Goal: Transaction & Acquisition: Subscribe to service/newsletter

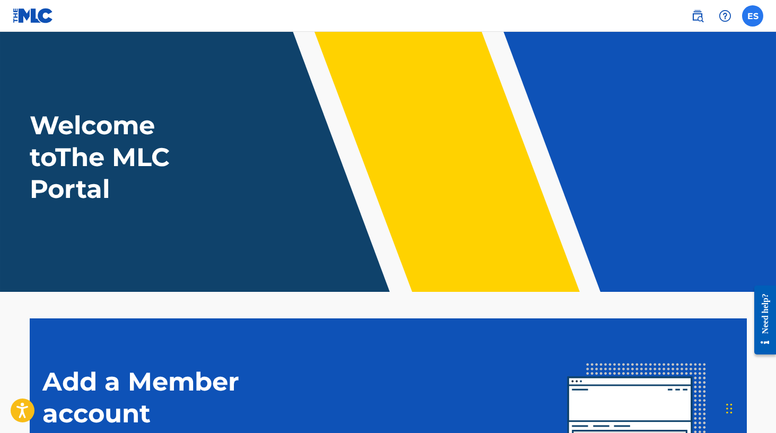
click at [753, 20] on label at bounding box center [752, 15] width 21 height 21
click at [753, 16] on input "ES Eddie Schwartz melodyhill@me.com Profile Log out" at bounding box center [753, 16] width 0 height 0
click at [695, 16] on img at bounding box center [697, 16] width 13 height 13
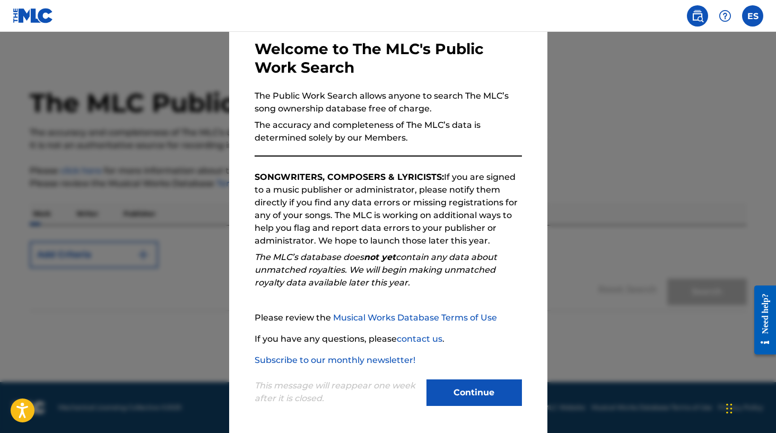
scroll to position [42, 0]
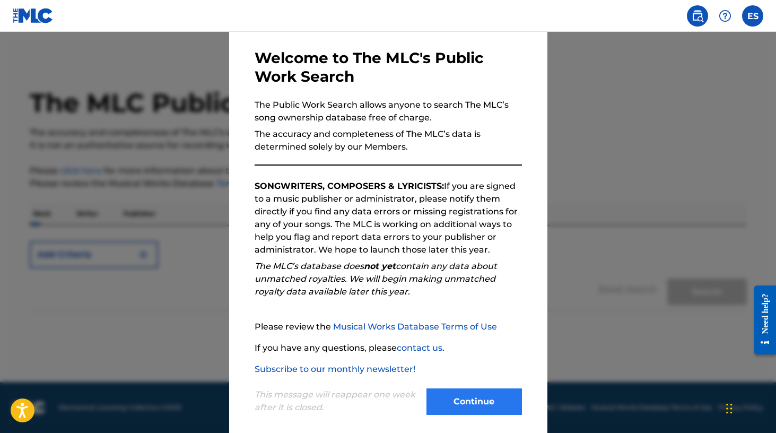
click at [481, 397] on button "Continue" at bounding box center [473, 401] width 95 height 27
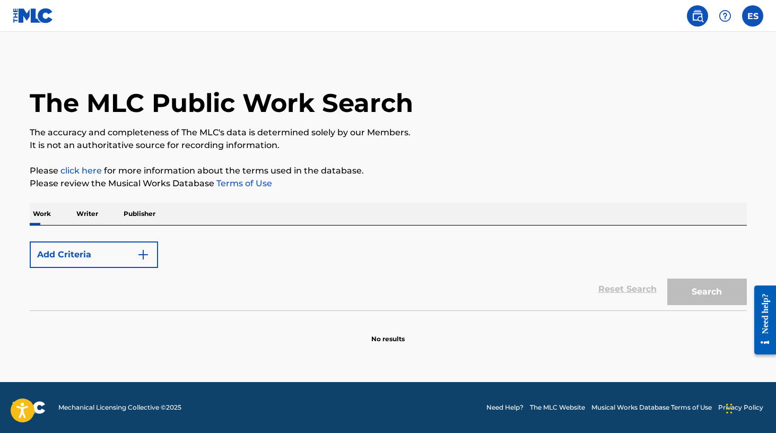
click at [83, 213] on p "Writer" at bounding box center [87, 214] width 28 height 22
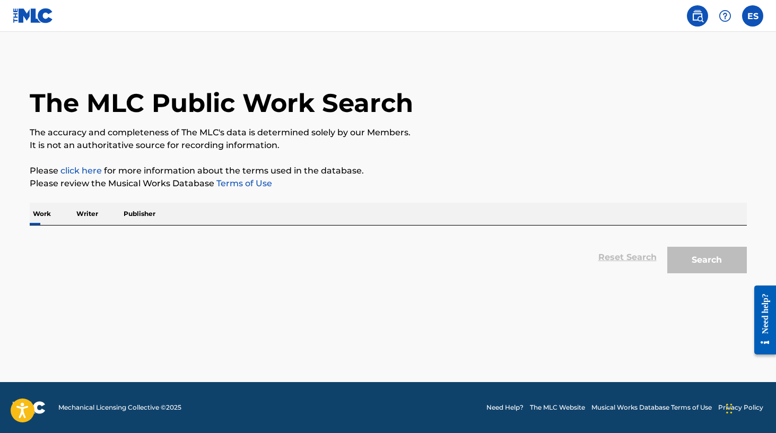
click at [41, 211] on p "Work" at bounding box center [42, 214] width 24 height 22
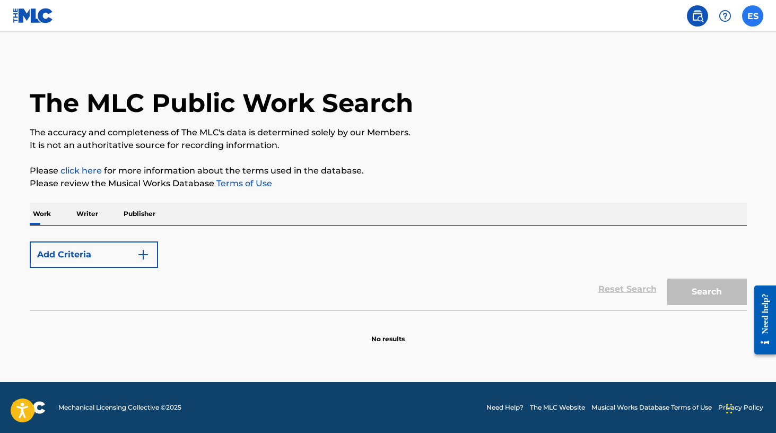
click at [752, 13] on label at bounding box center [752, 15] width 21 height 21
click at [753, 16] on input "ES Eddie Schwartz melodyhill@me.com Profile Log out" at bounding box center [753, 16] width 0 height 0
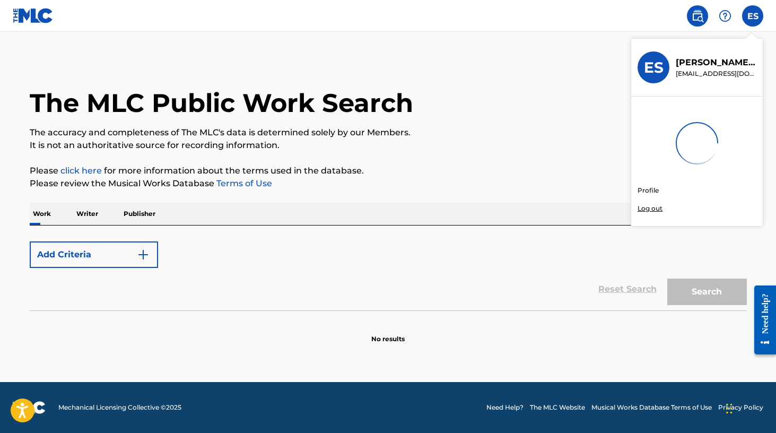
click at [33, 14] on img at bounding box center [33, 15] width 41 height 15
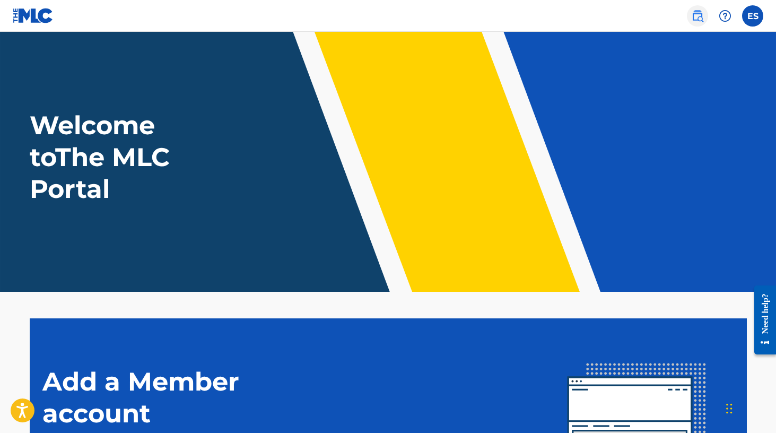
click at [696, 14] on img at bounding box center [697, 16] width 13 height 13
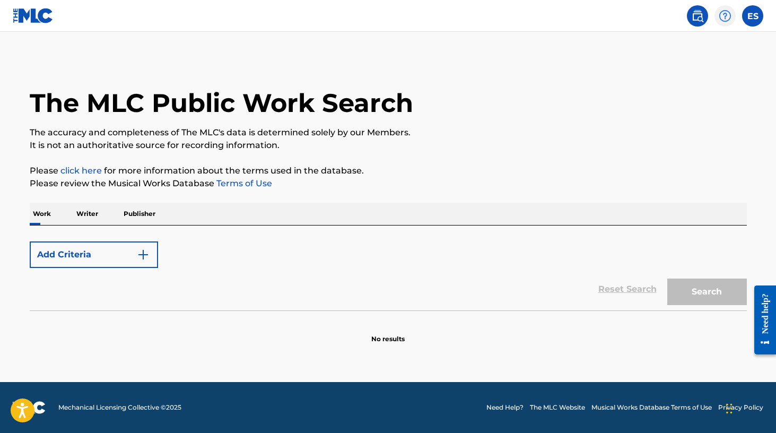
click at [733, 13] on div at bounding box center [724, 15] width 21 height 21
click at [723, 16] on img at bounding box center [725, 16] width 13 height 13
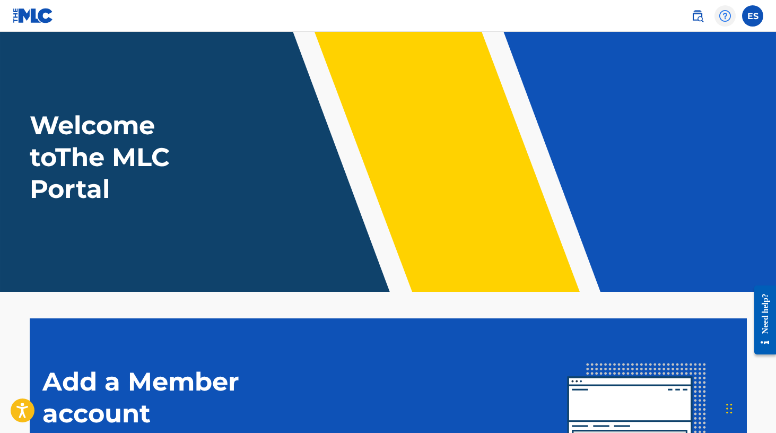
click at [724, 15] on img at bounding box center [725, 16] width 13 height 13
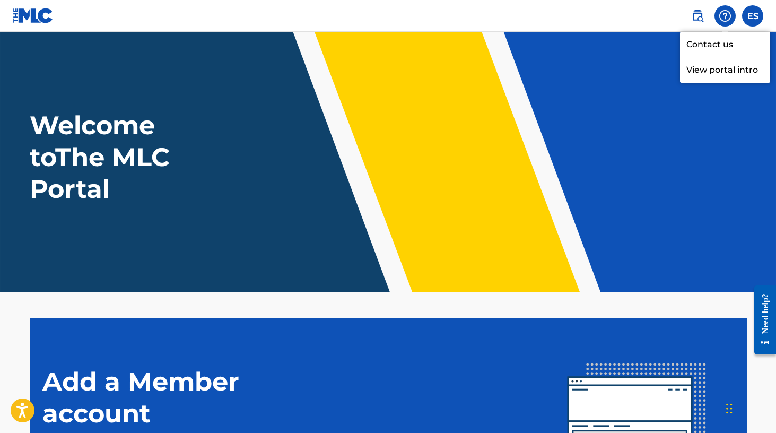
click at [724, 15] on img at bounding box center [725, 16] width 13 height 13
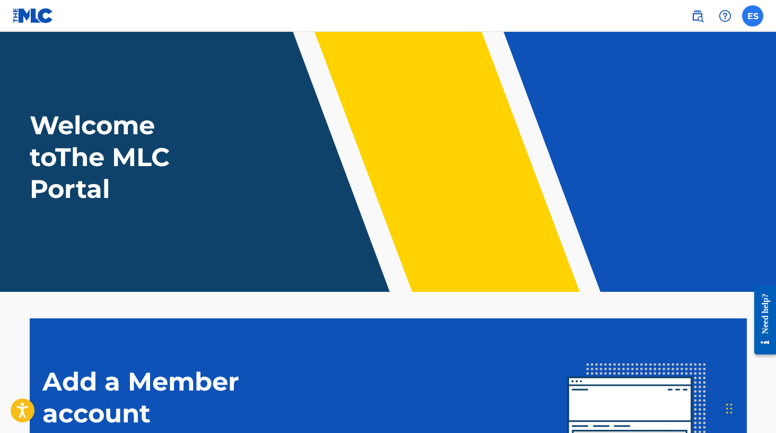
click at [748, 13] on label at bounding box center [752, 15] width 21 height 21
click at [753, 16] on input "ES Eddie Schwartz melodyhill@me.com Profile Log out" at bounding box center [753, 16] width 0 height 0
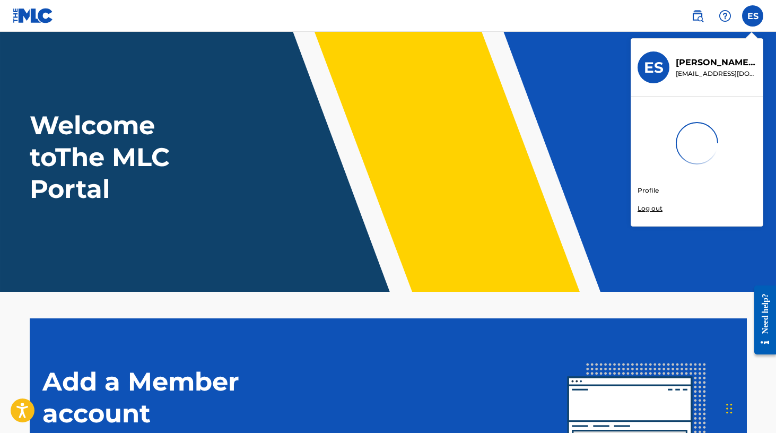
click at [708, 65] on p "Eddie Schwartz" at bounding box center [716, 62] width 81 height 13
click at [753, 16] on input "ES Eddie Schwartz melodyhill@me.com Profile Log out" at bounding box center [753, 16] width 0 height 0
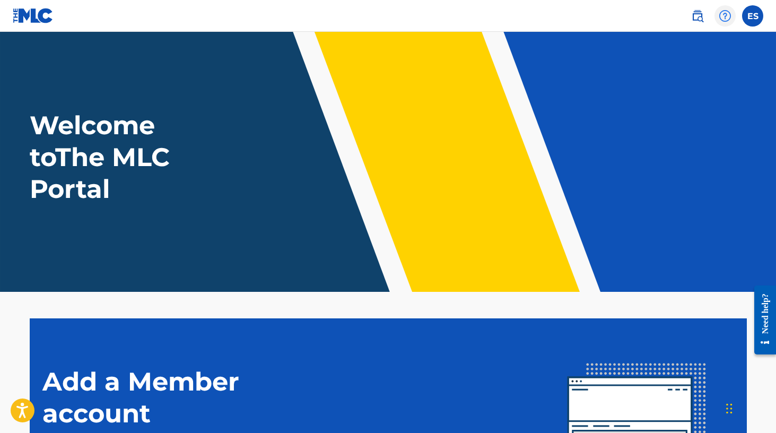
click at [726, 13] on img at bounding box center [725, 16] width 13 height 13
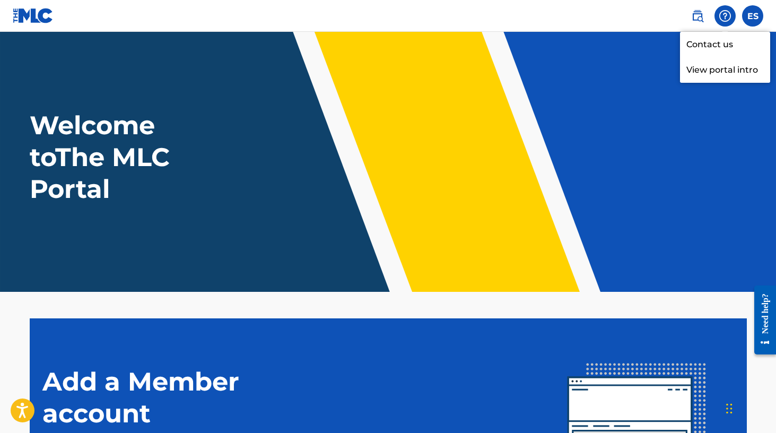
click at [726, 13] on img at bounding box center [725, 16] width 13 height 13
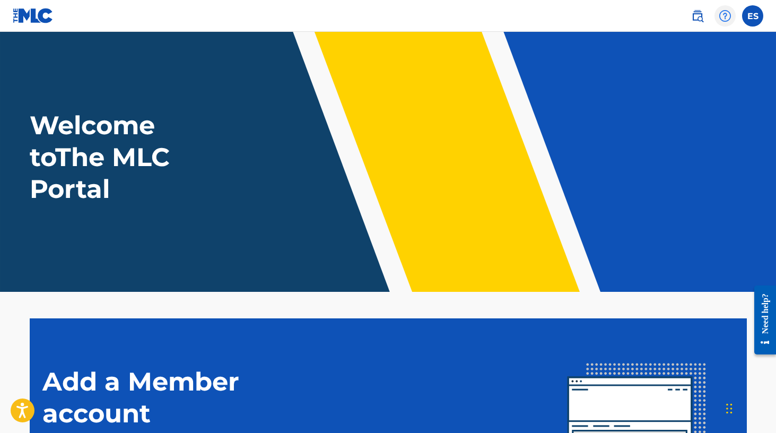
click at [726, 14] on img at bounding box center [725, 16] width 13 height 13
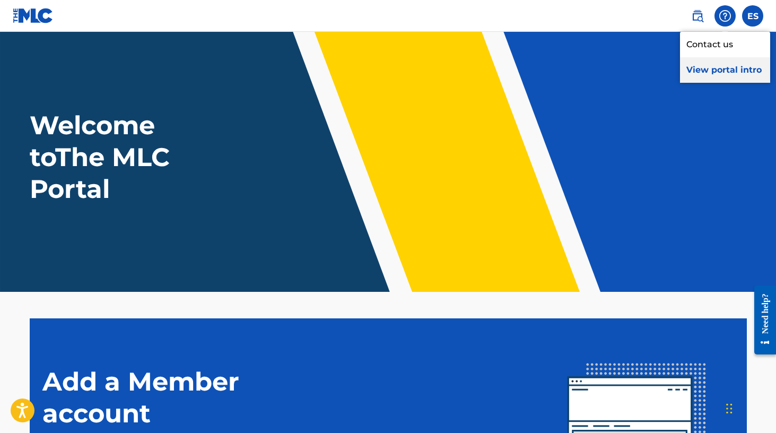
click at [716, 68] on p "View portal intro" at bounding box center [725, 69] width 90 height 25
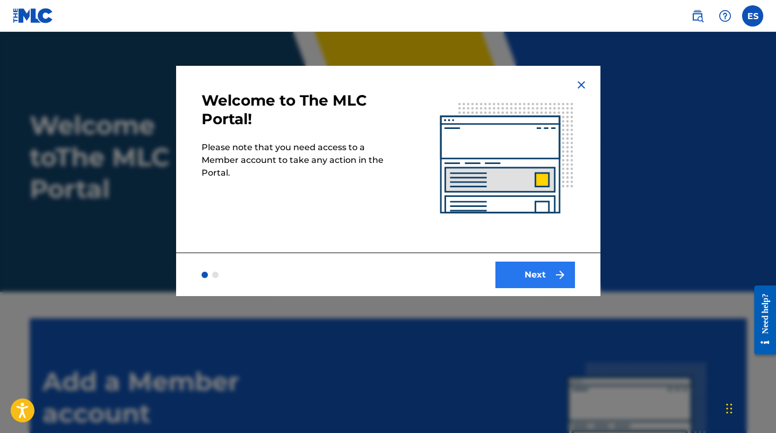
click at [530, 273] on button "Next" at bounding box center [535, 274] width 80 height 27
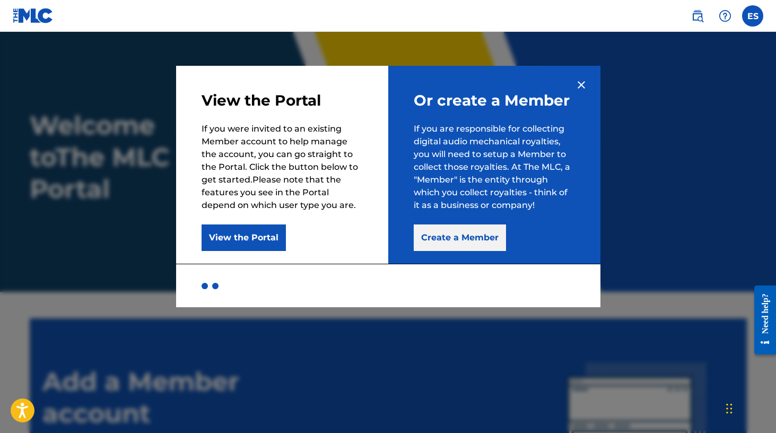
click at [464, 238] on button "Create a Member" at bounding box center [460, 237] width 92 height 27
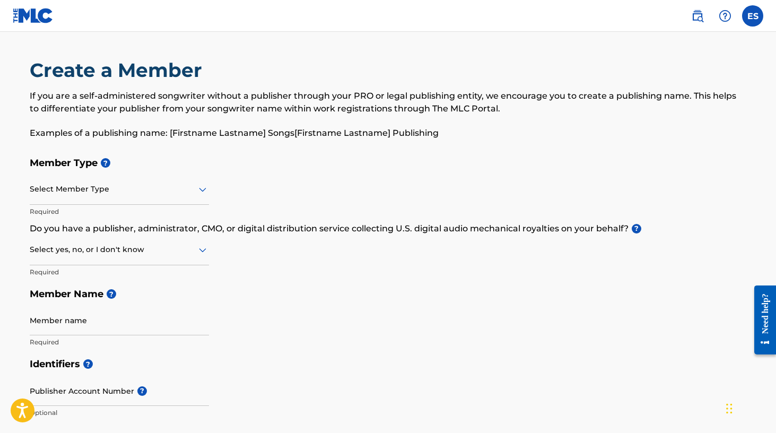
click at [203, 189] on icon at bounding box center [202, 189] width 13 height 13
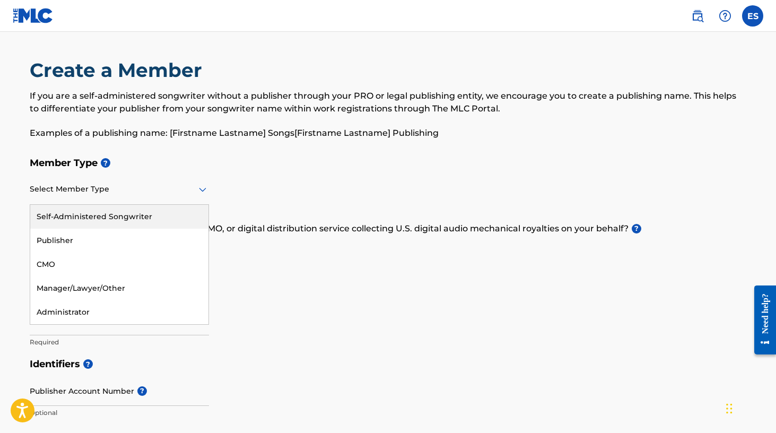
click at [205, 189] on icon at bounding box center [202, 190] width 7 height 4
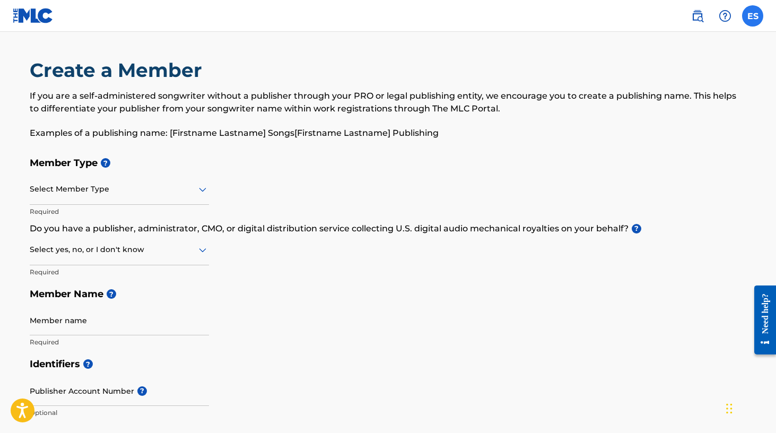
click at [753, 14] on label at bounding box center [752, 15] width 21 height 21
click at [753, 16] on input "ES Eddie Schwartz melodyhill@me.com Profile Log out" at bounding box center [753, 16] width 0 height 0
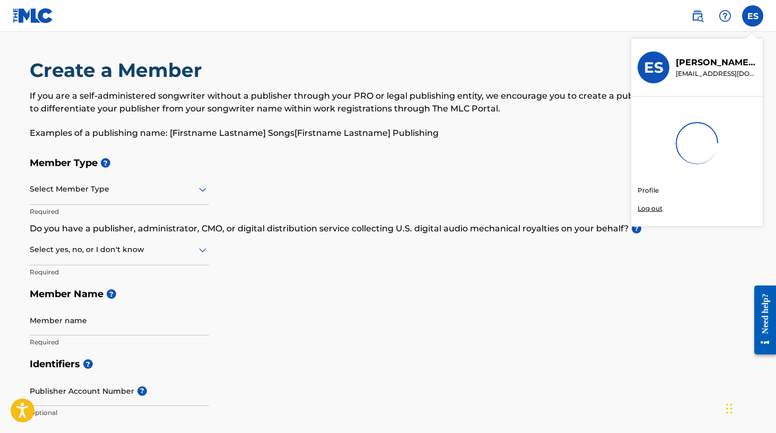
click at [201, 189] on icon at bounding box center [202, 190] width 7 height 4
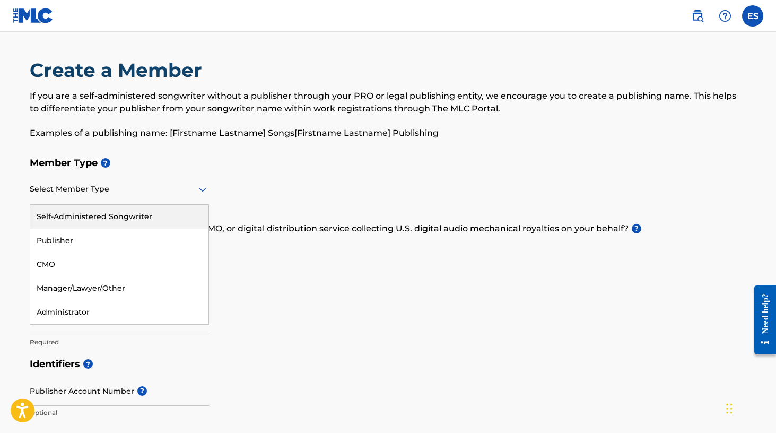
click at [149, 219] on div "Self-Administered Songwriter" at bounding box center [119, 217] width 178 height 24
click at [201, 190] on icon at bounding box center [202, 190] width 7 height 4
click at [696, 18] on img at bounding box center [697, 16] width 13 height 13
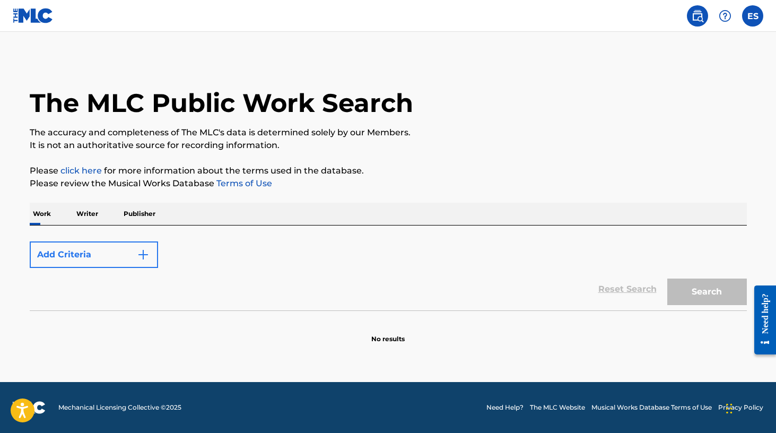
click at [144, 255] on img "Search Form" at bounding box center [143, 254] width 13 height 13
click at [143, 254] on img "Search Form" at bounding box center [143, 254] width 13 height 13
click at [151, 221] on p "Publisher" at bounding box center [139, 214] width 38 height 22
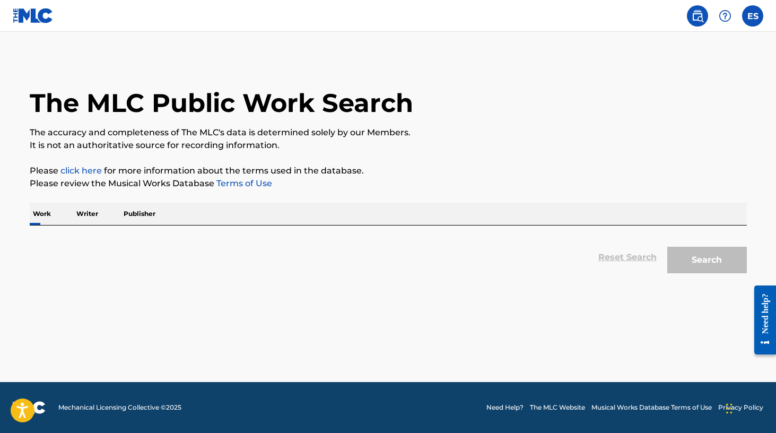
click at [137, 208] on p "Publisher" at bounding box center [139, 214] width 38 height 22
click at [137, 214] on p "Publisher" at bounding box center [139, 214] width 38 height 22
click at [82, 209] on p "Writer" at bounding box center [87, 214] width 28 height 22
click at [43, 215] on p "Work" at bounding box center [42, 214] width 24 height 22
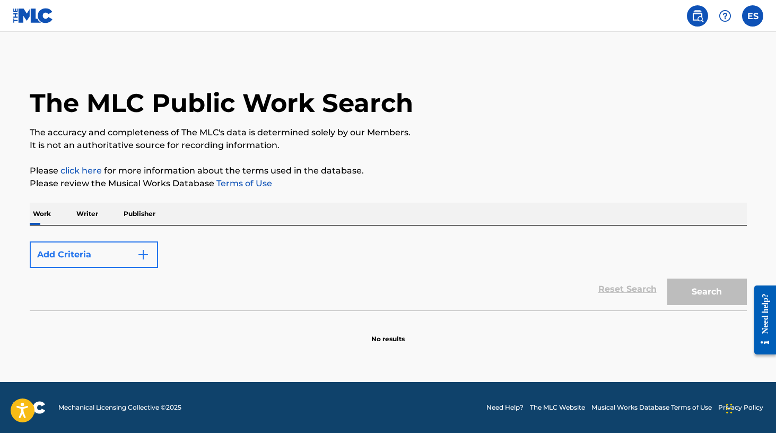
click at [142, 252] on img "Search Form" at bounding box center [143, 254] width 13 height 13
click at [697, 14] on img at bounding box center [697, 16] width 13 height 13
click at [91, 214] on p "Writer" at bounding box center [87, 214] width 28 height 22
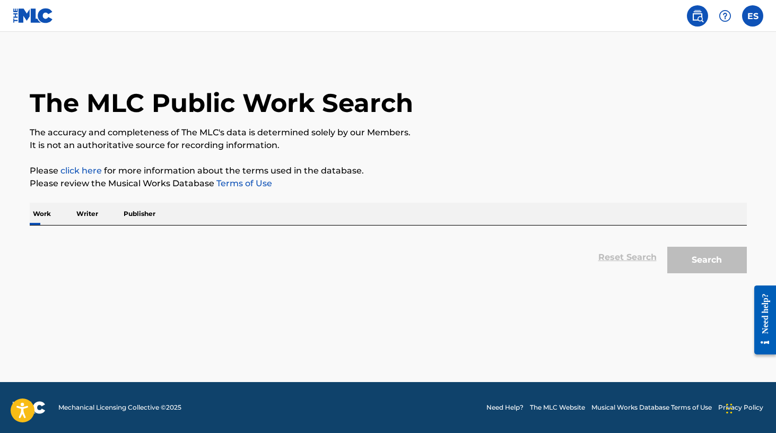
click at [234, 248] on div "Reset Search Search" at bounding box center [388, 257] width 717 height 42
click at [702, 261] on div "Search" at bounding box center [704, 257] width 85 height 42
click at [173, 213] on div "Work Writer Publisher" at bounding box center [388, 214] width 717 height 22
click at [86, 217] on p "Writer" at bounding box center [87, 214] width 28 height 22
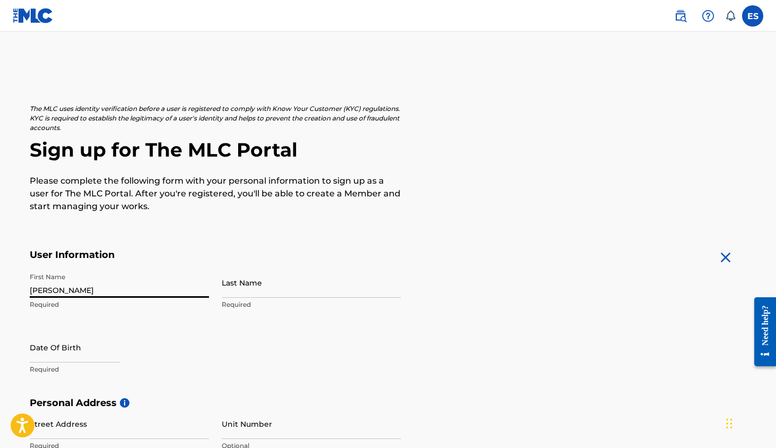
type input "[PERSON_NAME]"
select select "8"
select select "2025"
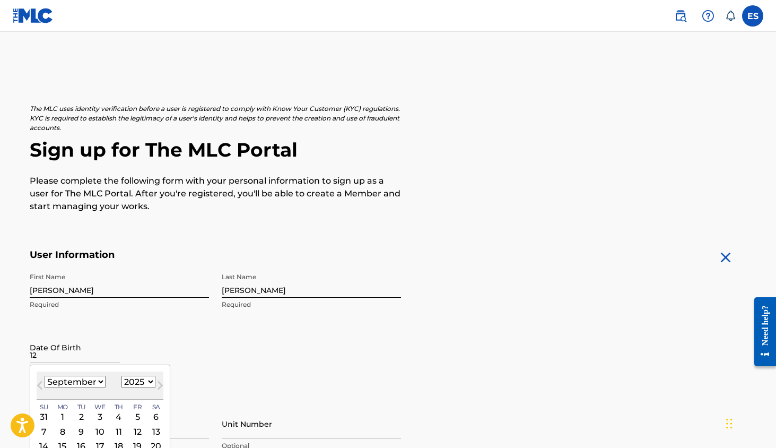
type input "12"
select select "11"
select select "1949"
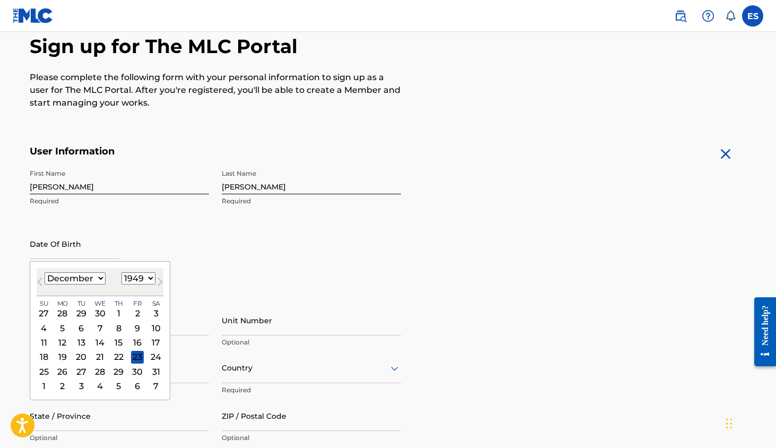
scroll to position [149, 0]
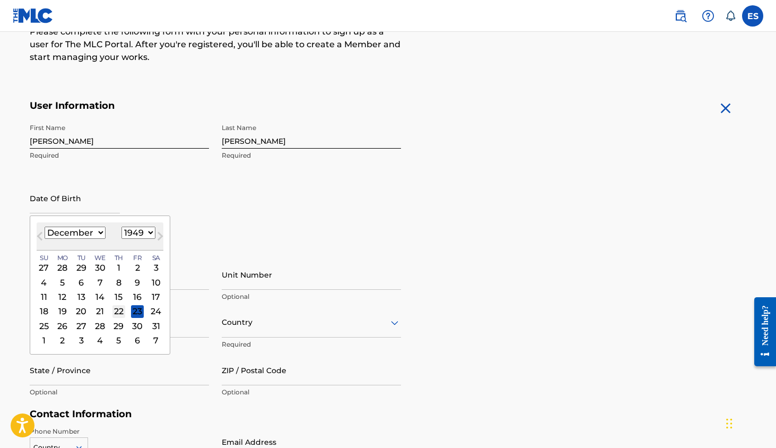
click at [112, 310] on div "22" at bounding box center [118, 310] width 13 height 13
type input "[DATE]"
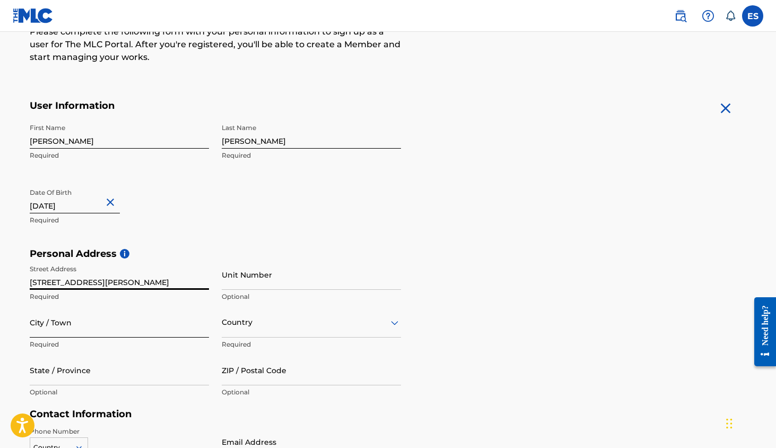
type input "[STREET_ADDRESS][PERSON_NAME]"
type input "[GEOGRAPHIC_DATA]"
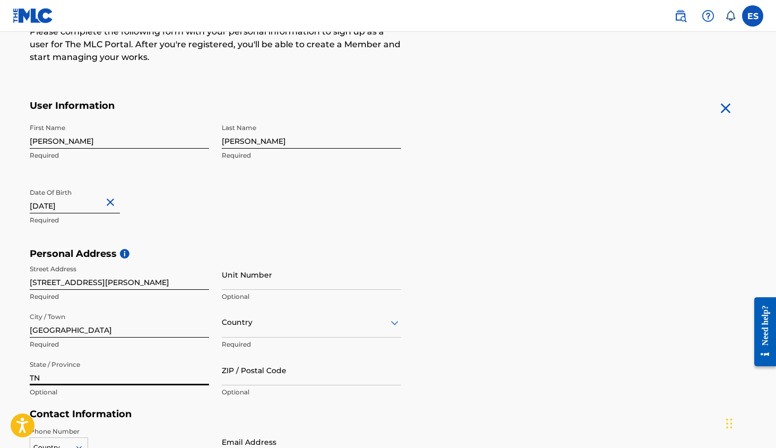
type input "TN"
click at [251, 326] on div "Country" at bounding box center [311, 322] width 179 height 30
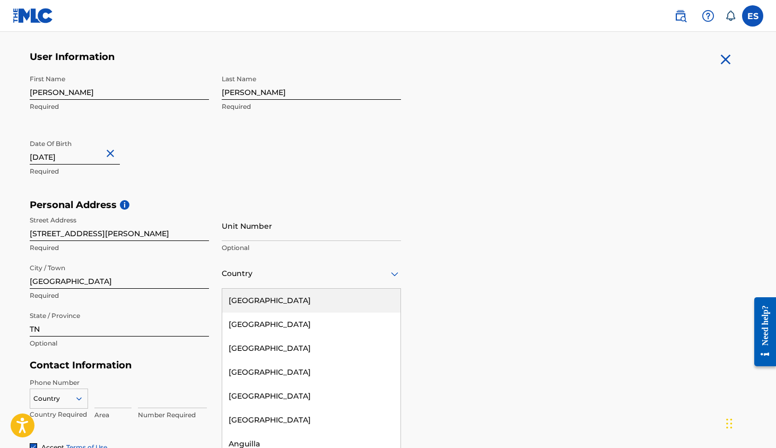
click at [260, 299] on div "[GEOGRAPHIC_DATA]" at bounding box center [311, 301] width 178 height 24
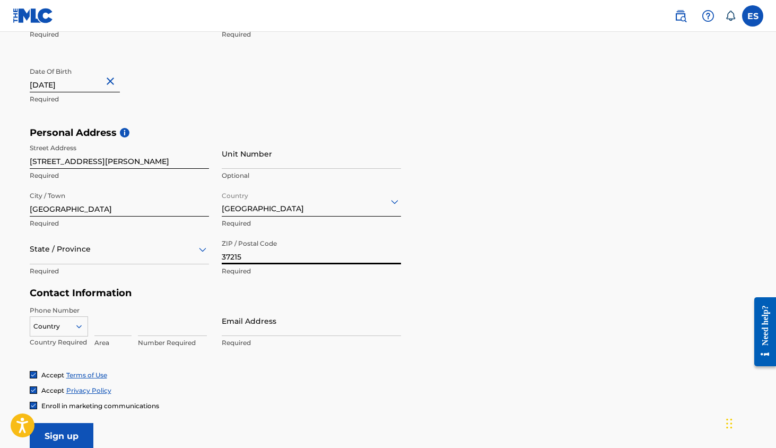
scroll to position [289, 0]
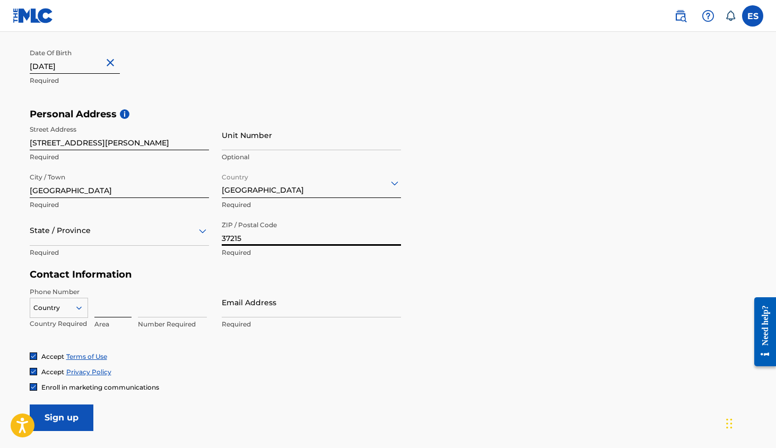
type input "37215"
click at [103, 308] on input at bounding box center [112, 302] width 37 height 30
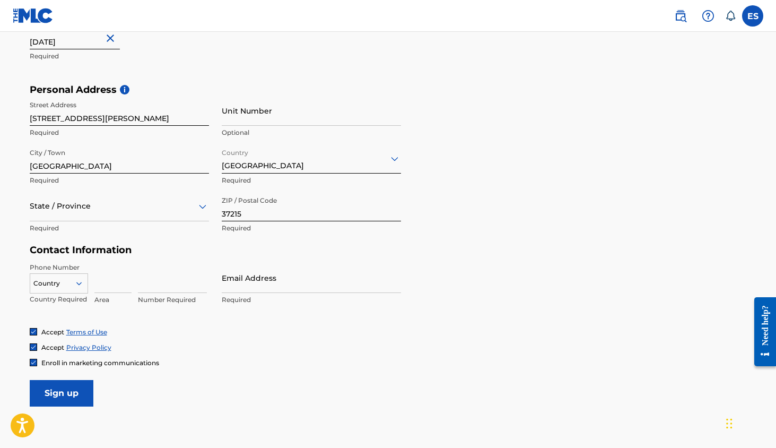
click at [79, 289] on div "Country" at bounding box center [59, 281] width 58 height 16
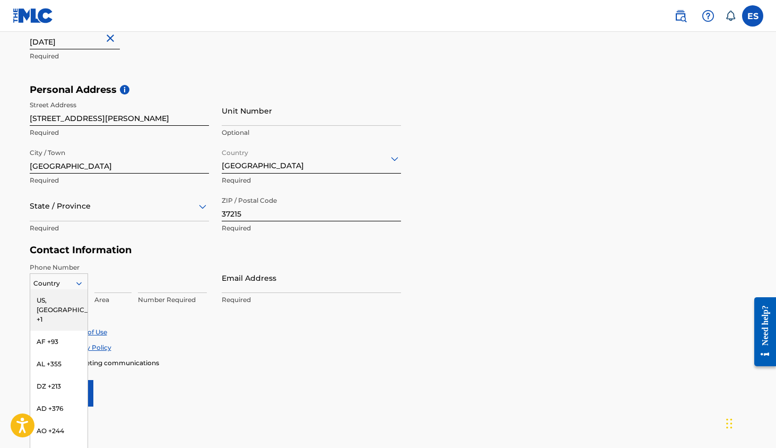
click at [62, 299] on div "US, [GEOGRAPHIC_DATA] +1" at bounding box center [58, 309] width 57 height 41
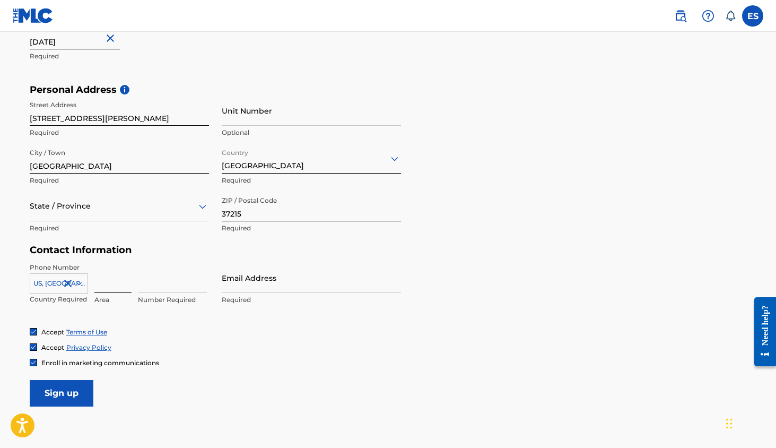
click at [114, 287] on input at bounding box center [112, 278] width 37 height 30
type input "615"
type input "2946372"
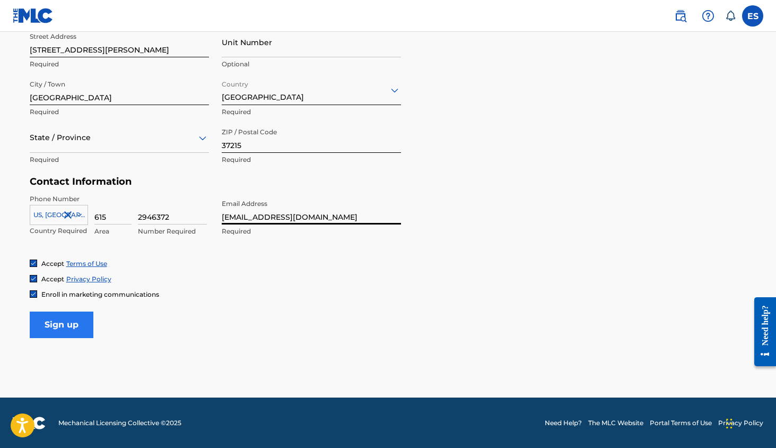
scroll to position [381, 0]
type input "[EMAIL_ADDRESS][DOMAIN_NAME]"
click at [62, 320] on input "Sign up" at bounding box center [62, 325] width 64 height 27
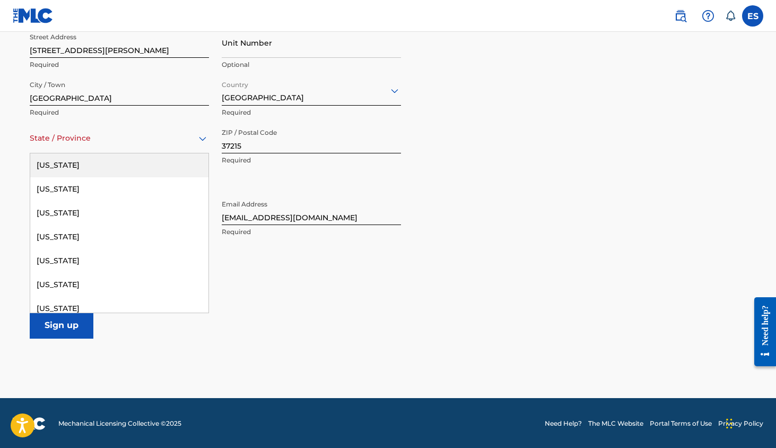
click at [76, 132] on div at bounding box center [119, 138] width 179 height 13
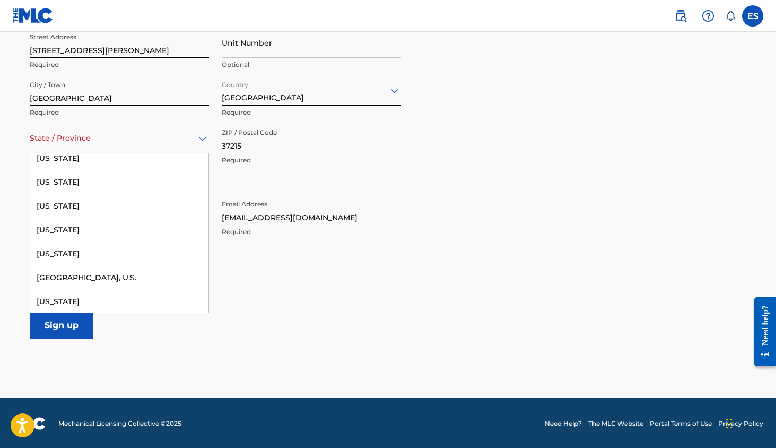
scroll to position [1111, 0]
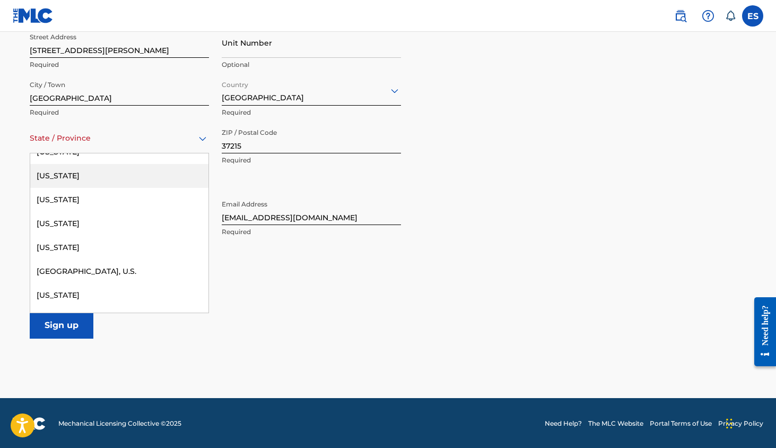
click at [70, 171] on div "[US_STATE]" at bounding box center [119, 176] width 178 height 24
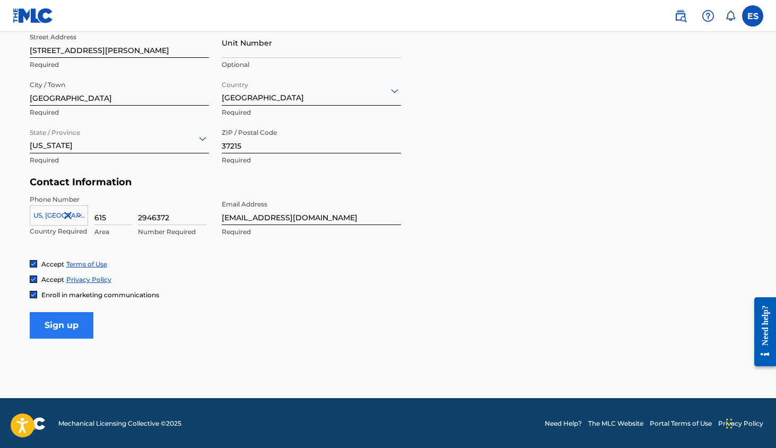
click at [62, 327] on input "Sign up" at bounding box center [62, 325] width 64 height 27
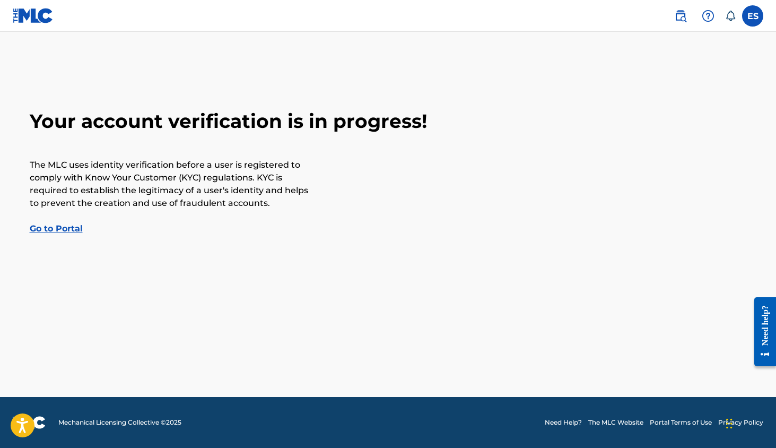
click at [59, 229] on link "Go to Portal" at bounding box center [56, 228] width 53 height 10
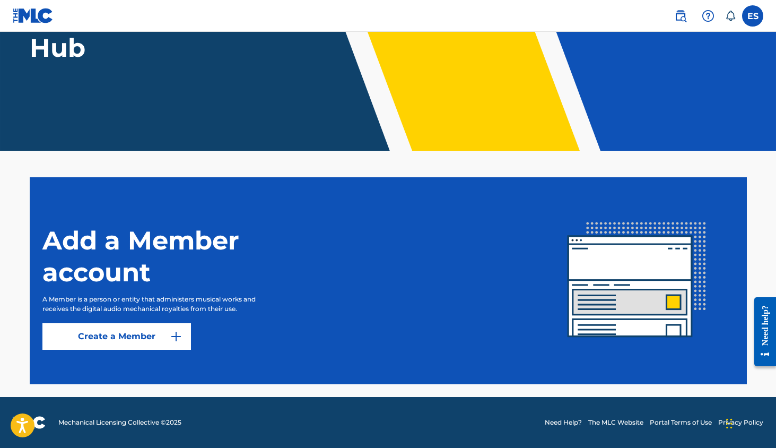
scroll to position [141, 0]
